Goal: Information Seeking & Learning: Learn about a topic

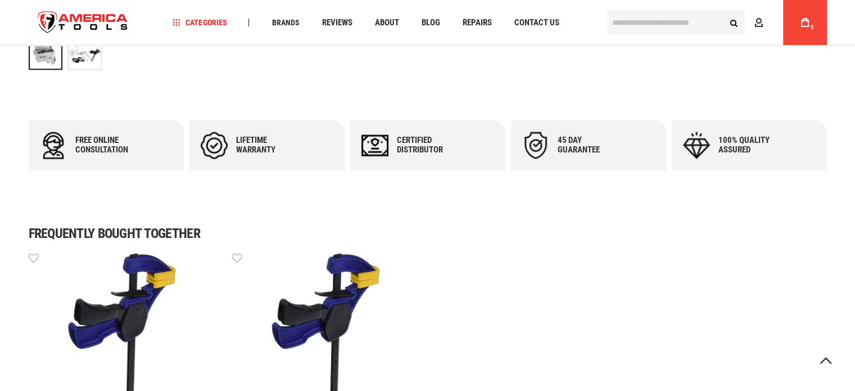
click at [91, 60] on img at bounding box center [85, 53] width 33 height 33
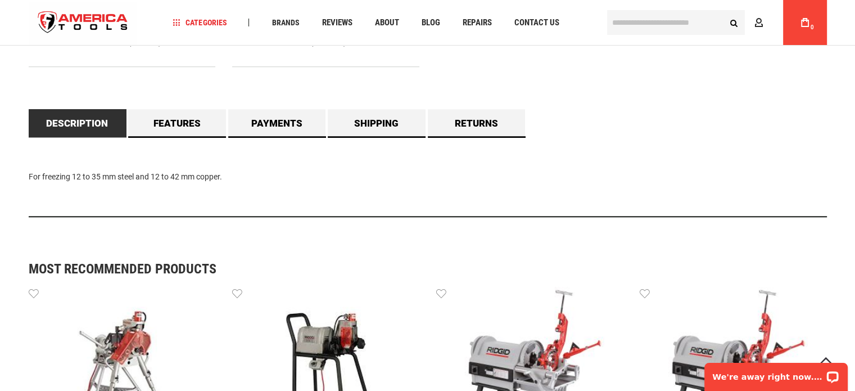
scroll to position [1012, 0]
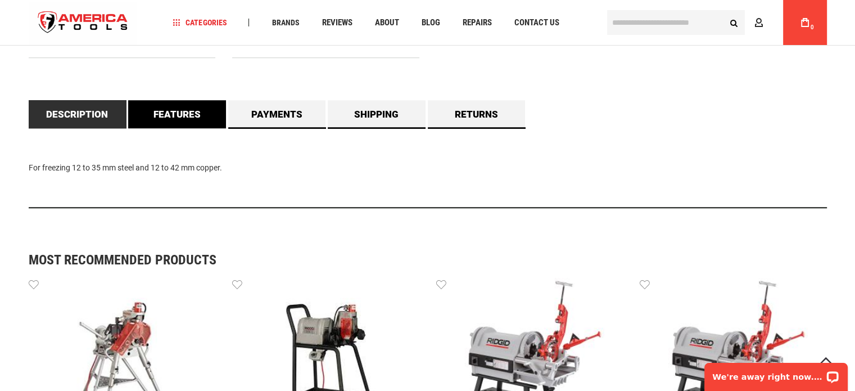
click at [191, 119] on link "Features" at bounding box center [177, 114] width 98 height 28
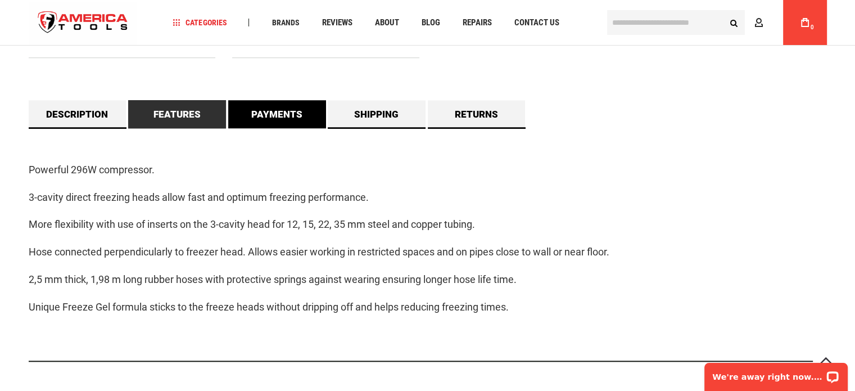
click at [262, 116] on link "Payments" at bounding box center [277, 114] width 98 height 28
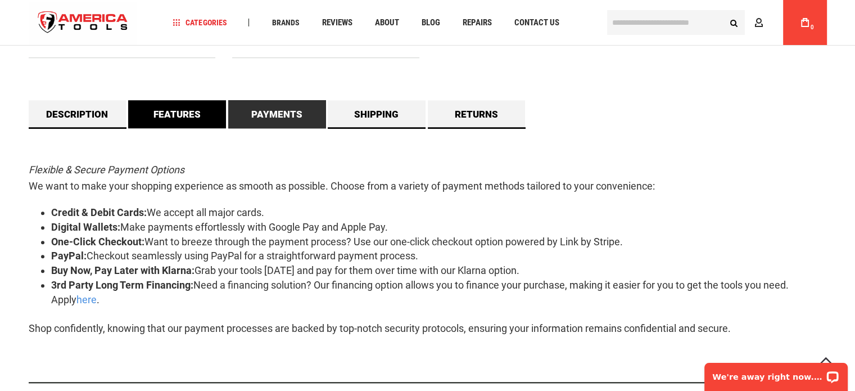
click at [197, 117] on link "Features" at bounding box center [177, 114] width 98 height 28
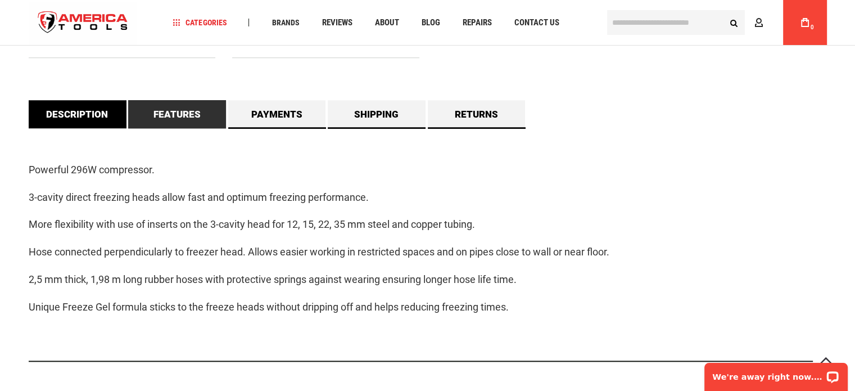
click at [101, 114] on link "Description" at bounding box center [78, 114] width 98 height 28
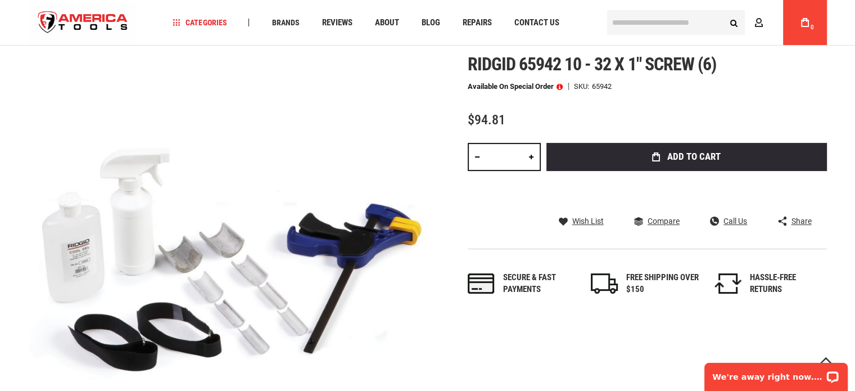
scroll to position [0, 0]
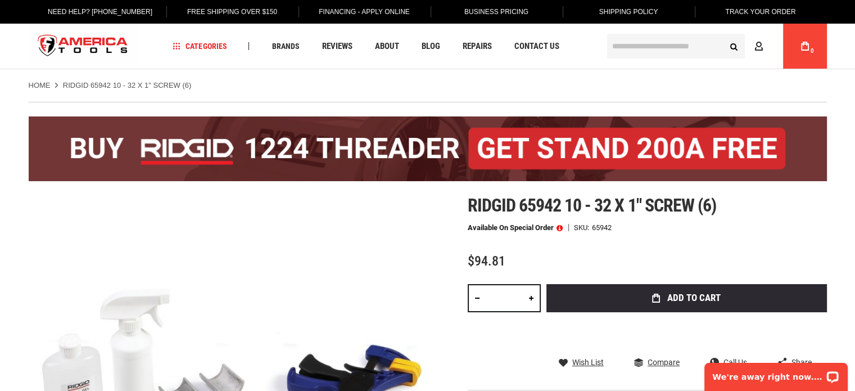
click at [569, 219] on div "Ridgid 65942 10 - 32 x 1" screw (6) Available on Special Order SKU 65942 $94.81…" at bounding box center [647, 327] width 359 height 264
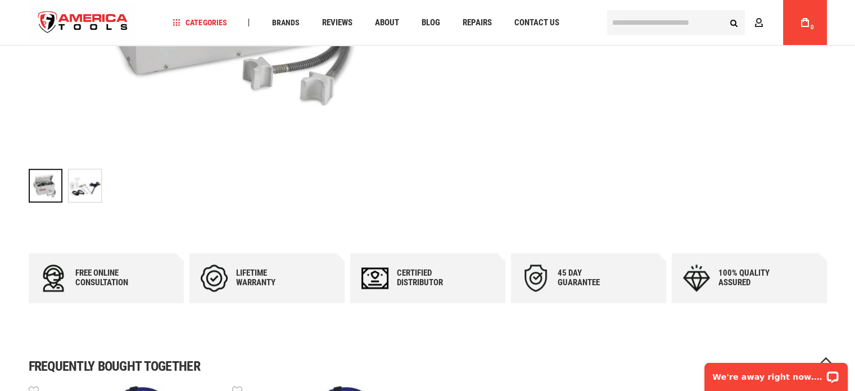
scroll to position [337, 0]
